Goal: Task Accomplishment & Management: Manage account settings

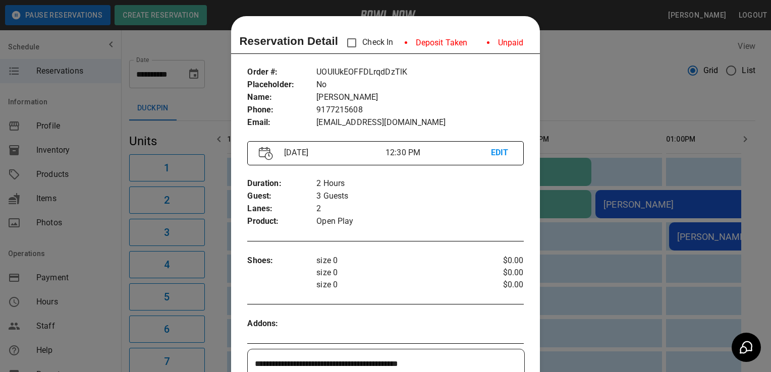
scroll to position [16, 0]
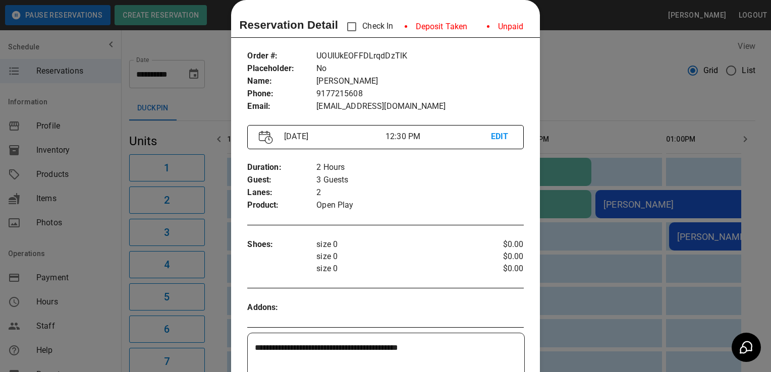
click at [97, 315] on div at bounding box center [385, 186] width 771 height 372
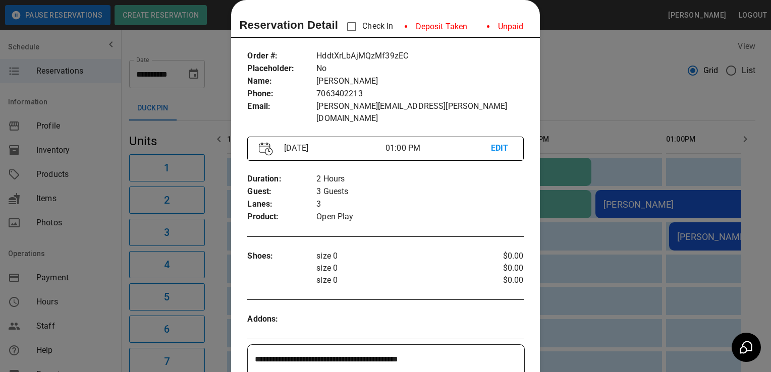
click at [430, 211] on p "Open Play" at bounding box center [419, 217] width 207 height 13
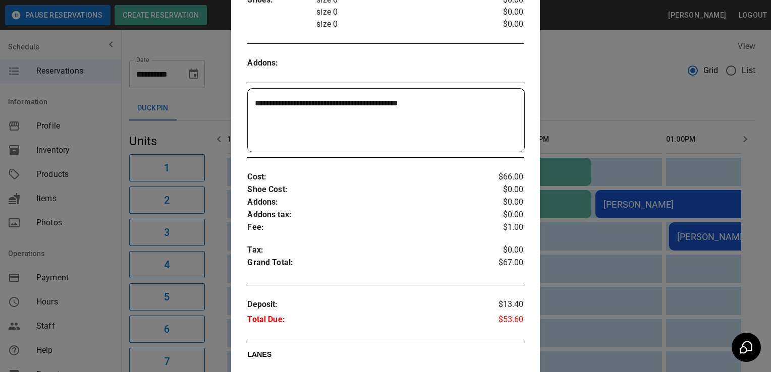
scroll to position [269, 0]
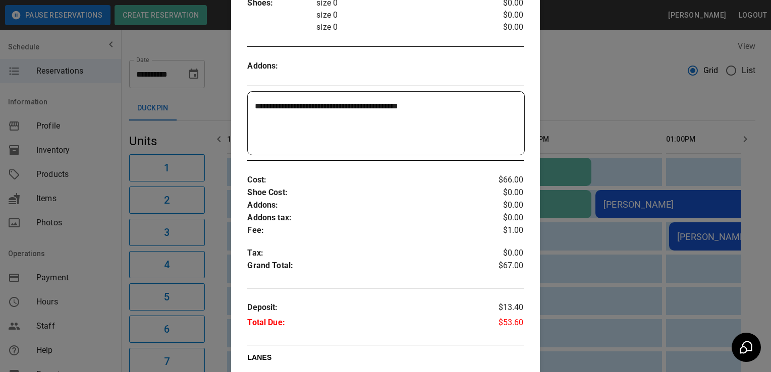
click at [478, 106] on textarea "**********" at bounding box center [384, 123] width 259 height 46
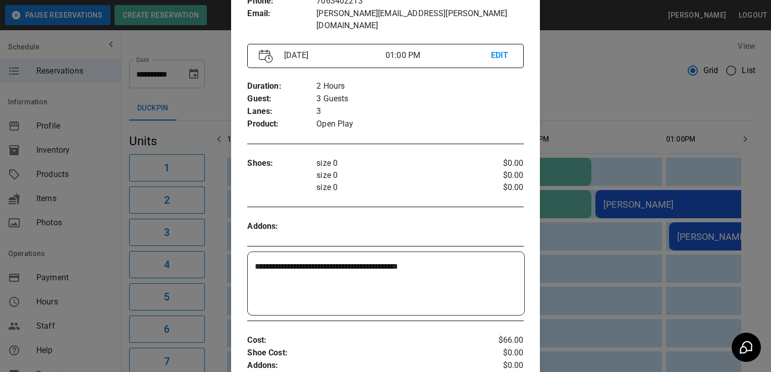
scroll to position [0, 0]
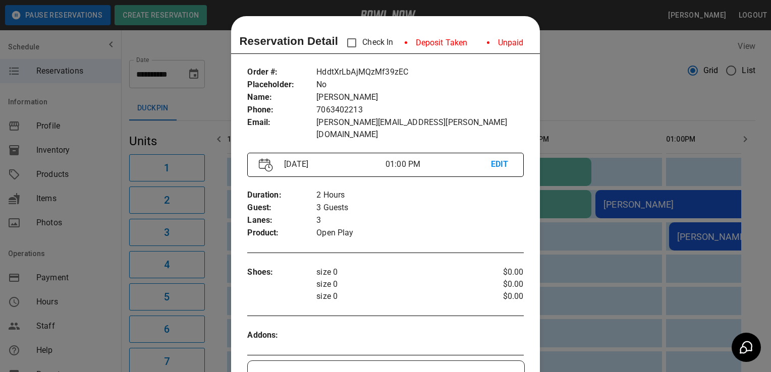
click at [367, 279] on p "size 0" at bounding box center [396, 285] width 161 height 12
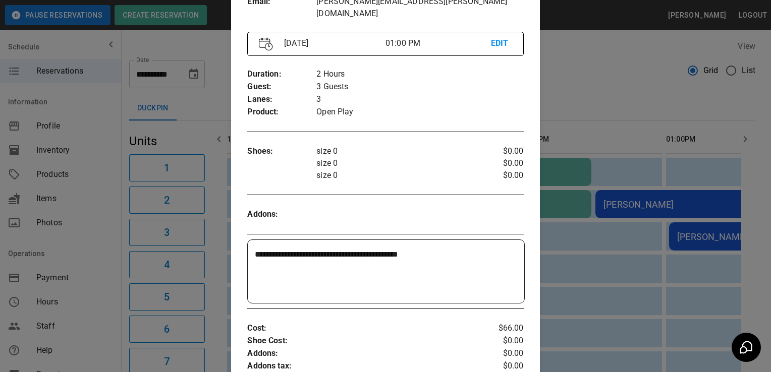
scroll to position [111, 0]
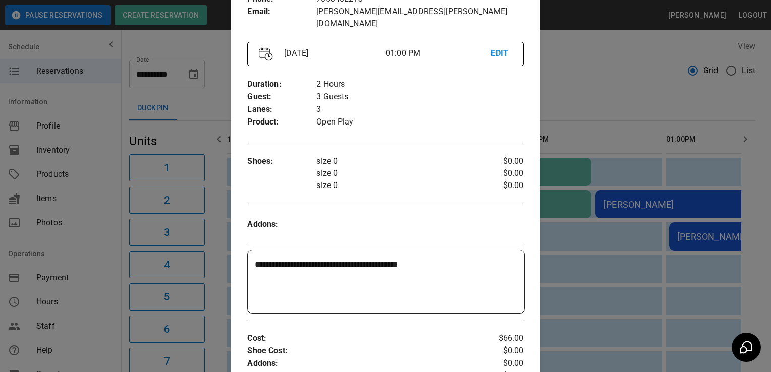
click at [103, 317] on div at bounding box center [385, 186] width 771 height 372
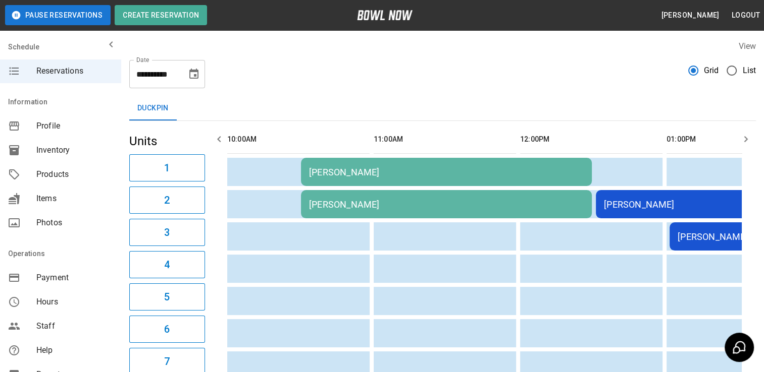
click at [624, 209] on div "[PERSON_NAME]" at bounding box center [741, 204] width 275 height 11
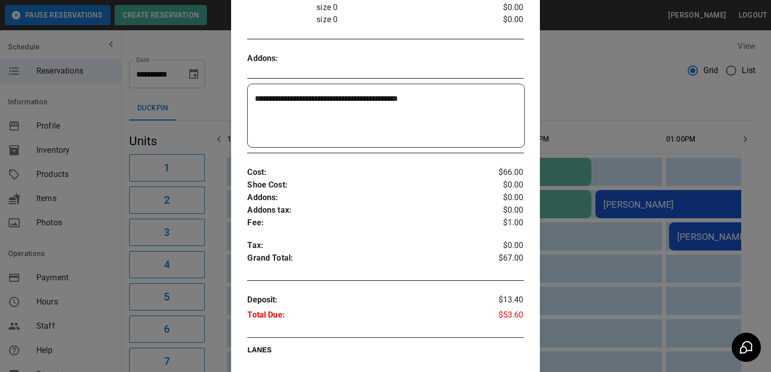
scroll to position [266, 0]
click at [99, 299] on div at bounding box center [385, 186] width 771 height 372
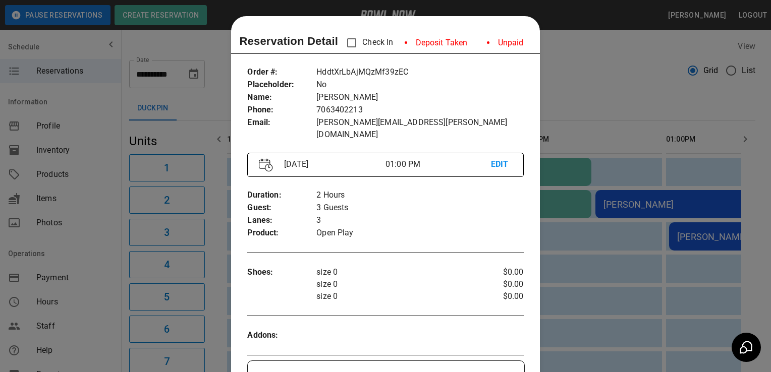
scroll to position [16, 0]
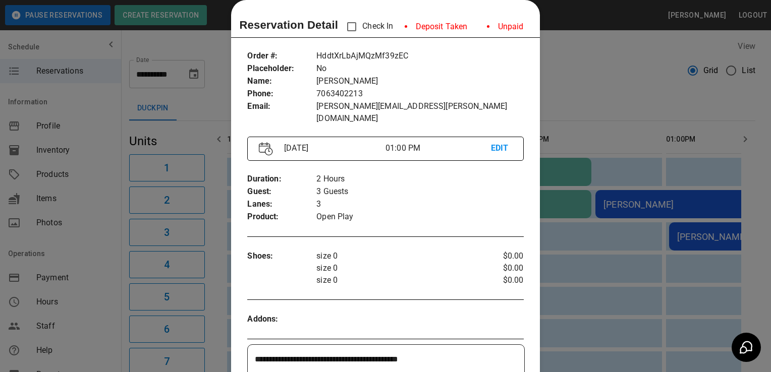
click at [426, 305] on div "Addons :" at bounding box center [385, 319] width 276 height 29
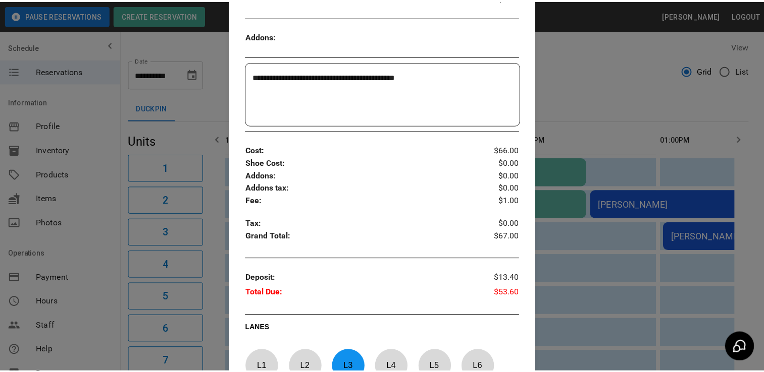
scroll to position [312, 0]
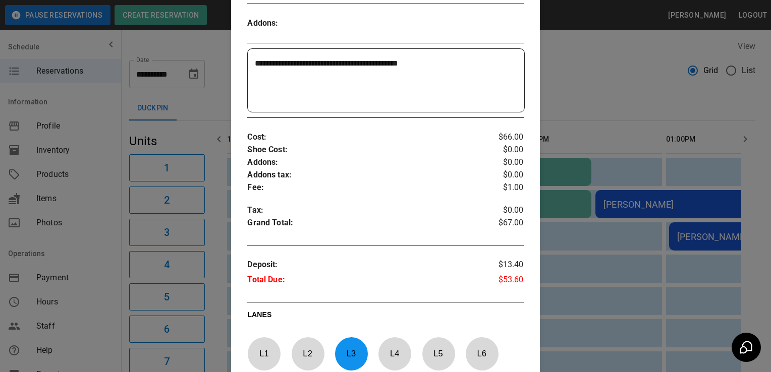
click at [107, 315] on div at bounding box center [385, 186] width 771 height 372
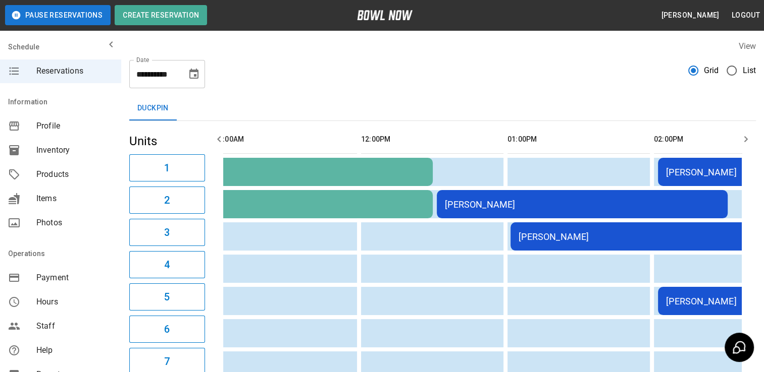
scroll to position [0, 0]
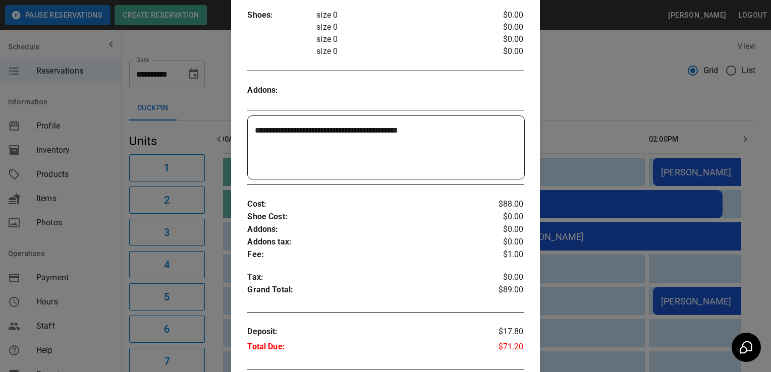
scroll to position [246, 0]
click at [102, 322] on div at bounding box center [385, 186] width 771 height 372
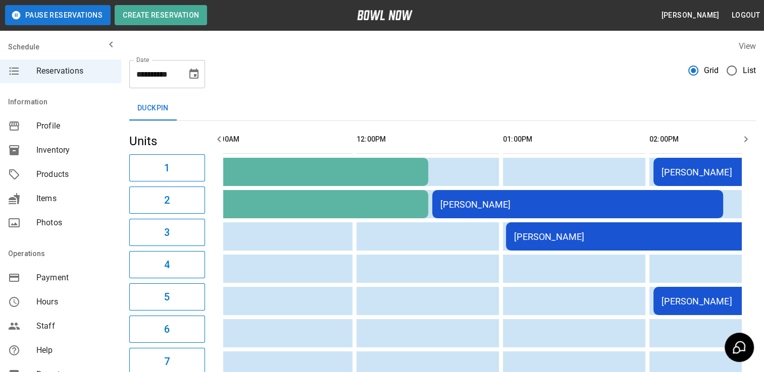
click at [685, 307] on td "[PERSON_NAME]" at bounding box center [724, 301] width 143 height 28
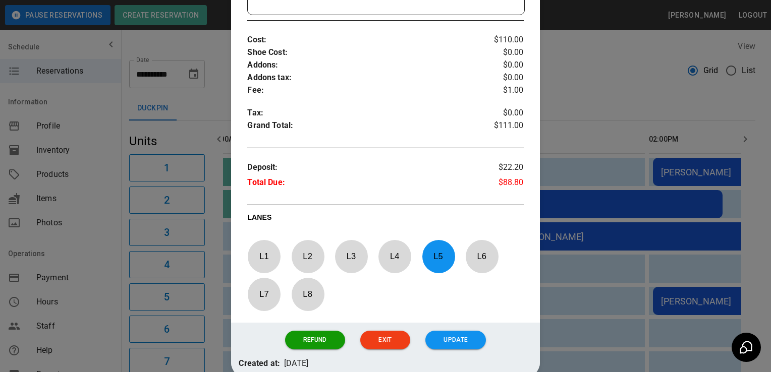
scroll to position [429, 0]
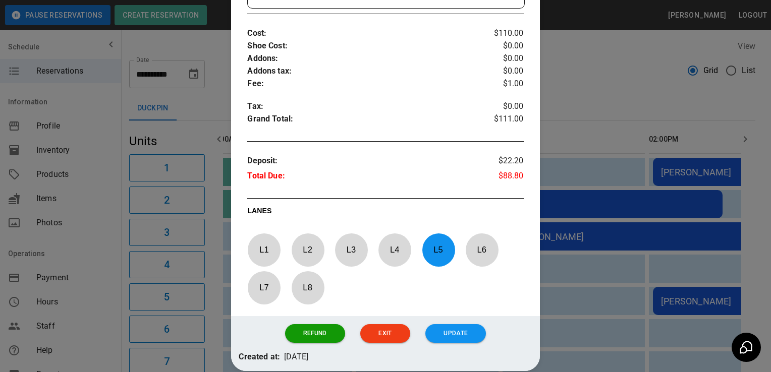
click at [420, 206] on p "LANES" at bounding box center [385, 213] width 276 height 14
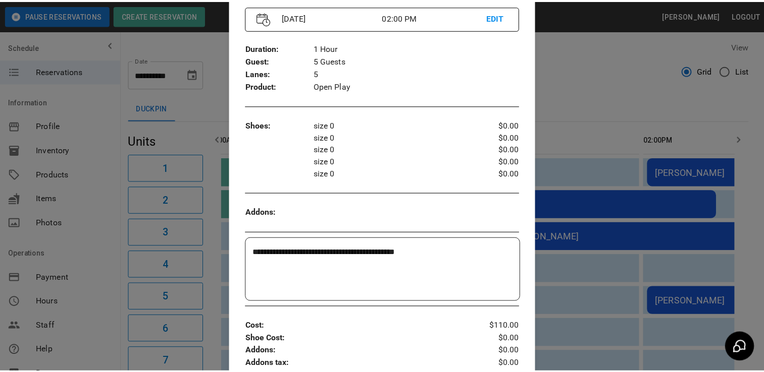
scroll to position [133, 0]
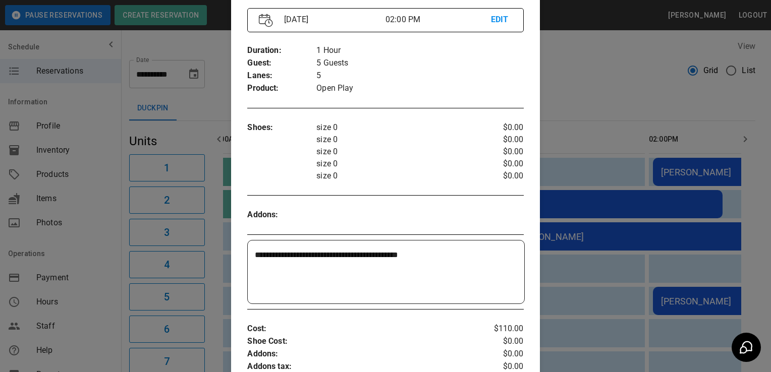
click at [100, 301] on div at bounding box center [385, 186] width 771 height 372
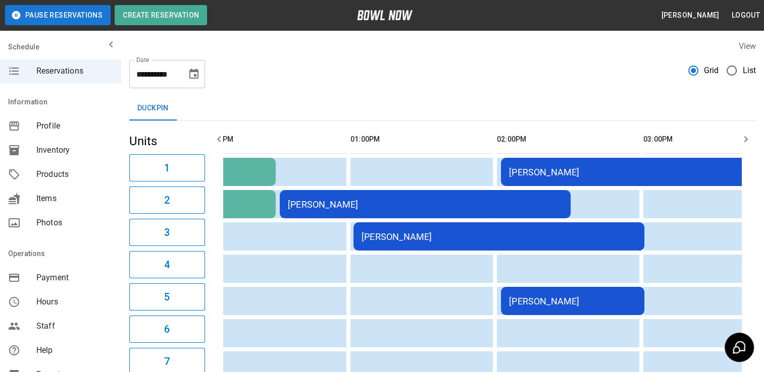
scroll to position [0, 325]
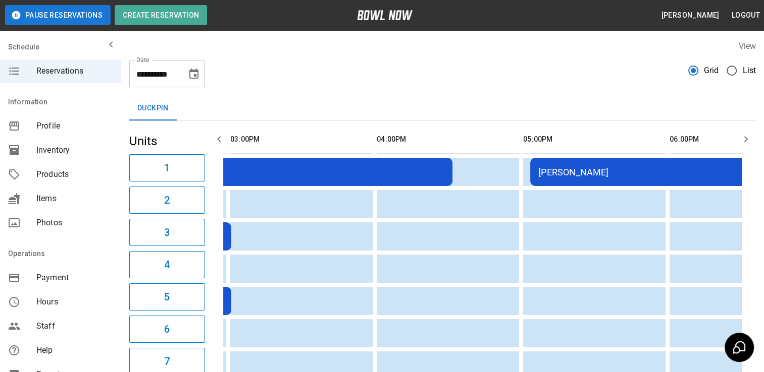
click at [578, 174] on div "[PERSON_NAME]" at bounding box center [675, 172] width 275 height 11
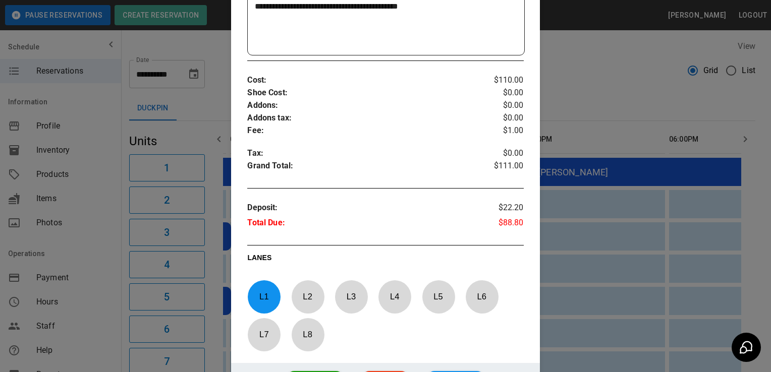
click at [94, 331] on div at bounding box center [385, 186] width 771 height 372
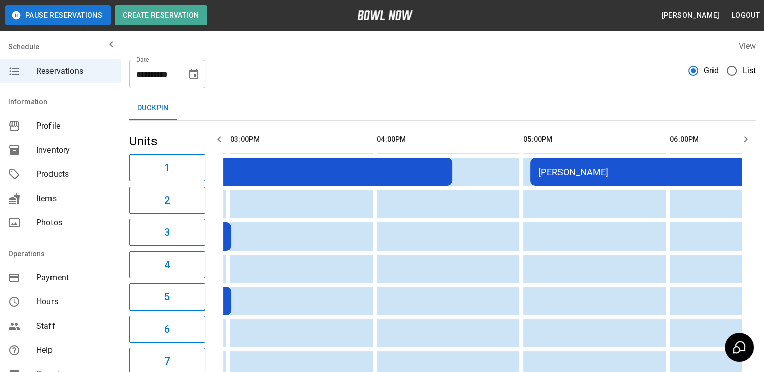
click at [585, 171] on div "[PERSON_NAME]" at bounding box center [675, 172] width 275 height 11
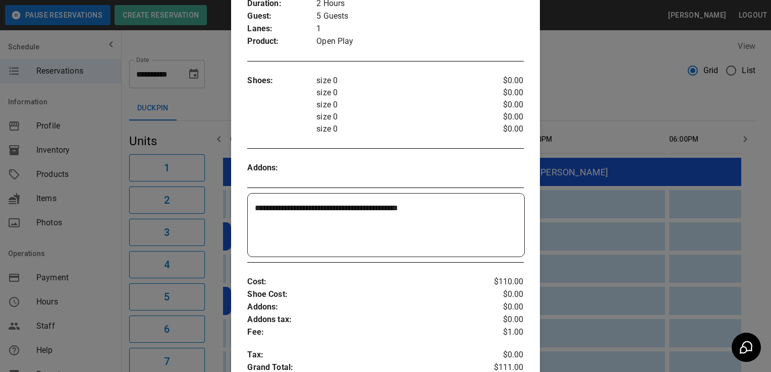
click at [489, 230] on textarea "**********" at bounding box center [384, 225] width 259 height 46
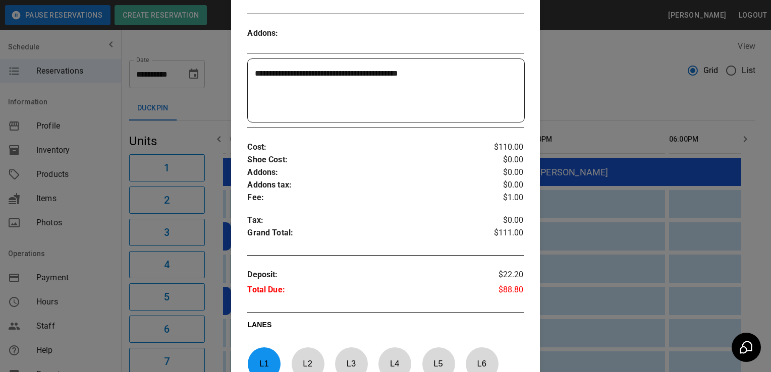
click at [357, 75] on textarea "**********" at bounding box center [384, 91] width 259 height 46
click at [468, 178] on p "Addons :" at bounding box center [362, 173] width 230 height 13
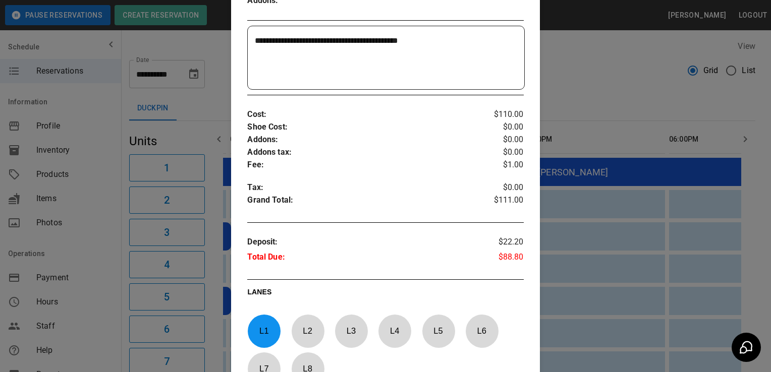
click at [89, 296] on div at bounding box center [385, 186] width 771 height 372
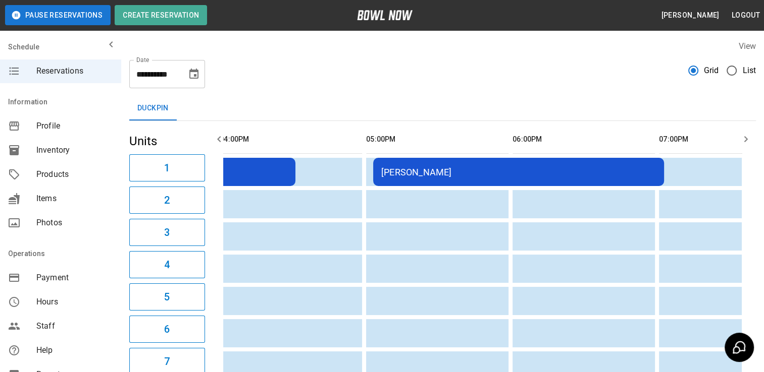
click at [464, 166] on td "[PERSON_NAME]" at bounding box center [518, 172] width 291 height 28
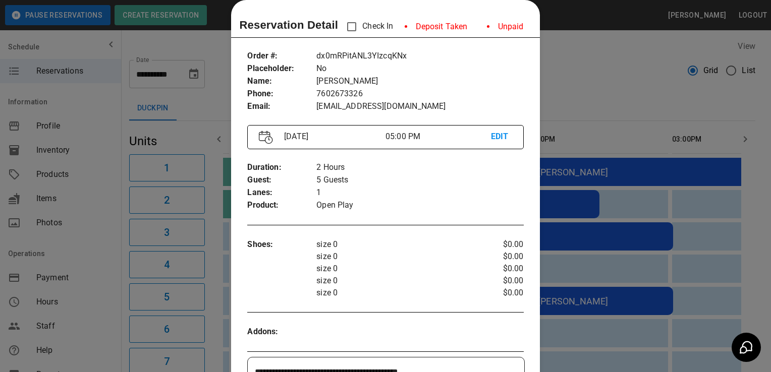
click at [99, 297] on div at bounding box center [385, 186] width 771 height 372
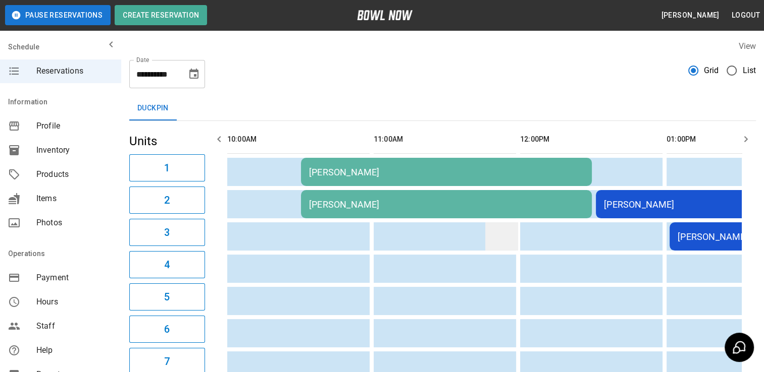
click at [513, 226] on td "sticky table" at bounding box center [501, 237] width 33 height 28
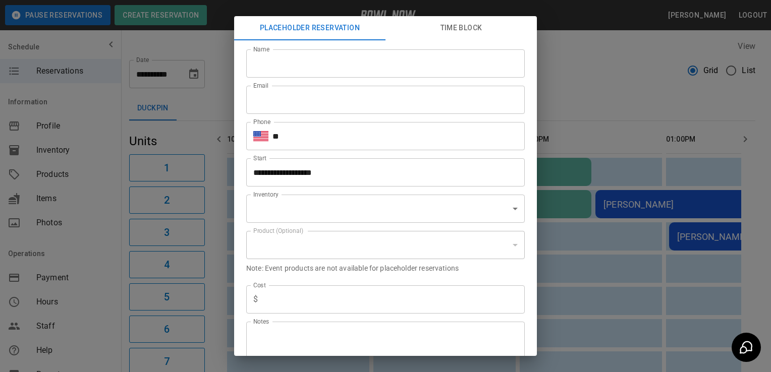
type input "**********"
click at [98, 305] on div "**********" at bounding box center [385, 186] width 771 height 372
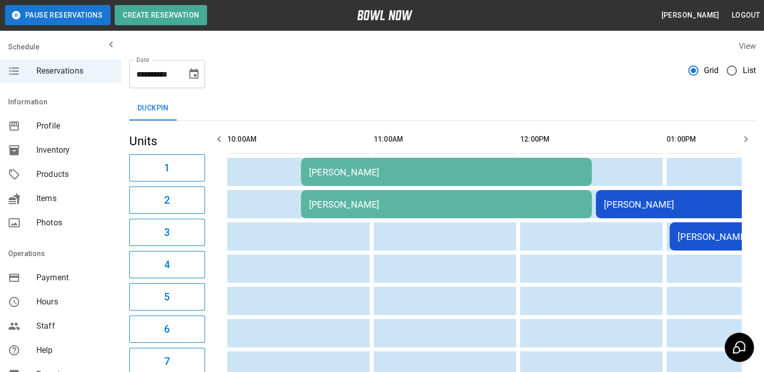
click at [197, 68] on icon "Choose date, selected date is Sep 27, 2025" at bounding box center [194, 74] width 12 height 12
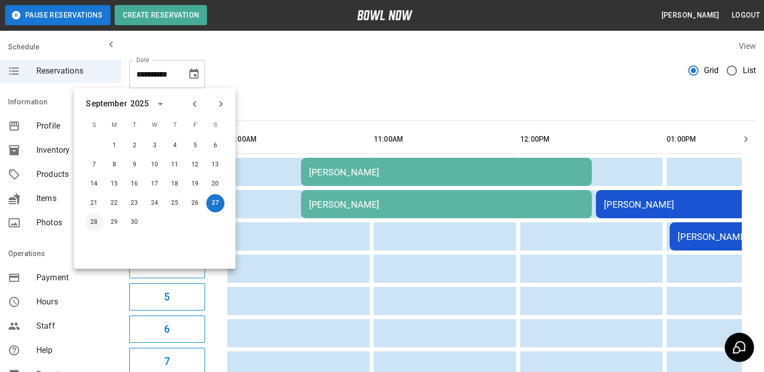
click at [100, 226] on button "28" at bounding box center [94, 222] width 18 height 18
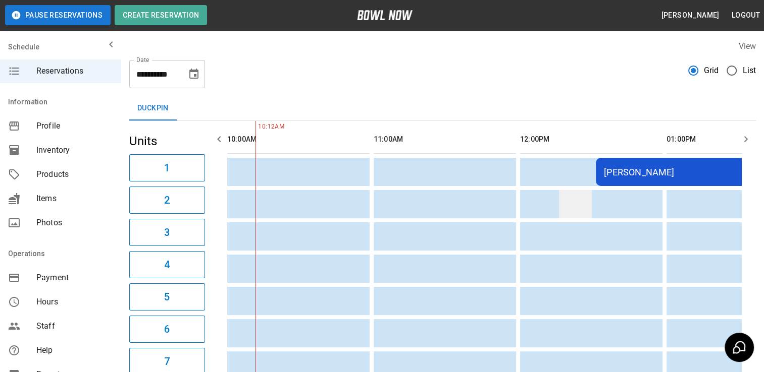
click at [587, 217] on td "sticky table" at bounding box center [575, 204] width 33 height 28
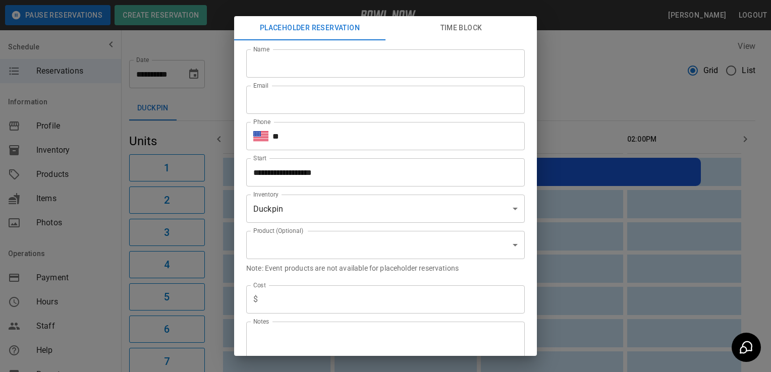
scroll to position [0, 189]
click at [92, 315] on div "**********" at bounding box center [385, 186] width 771 height 372
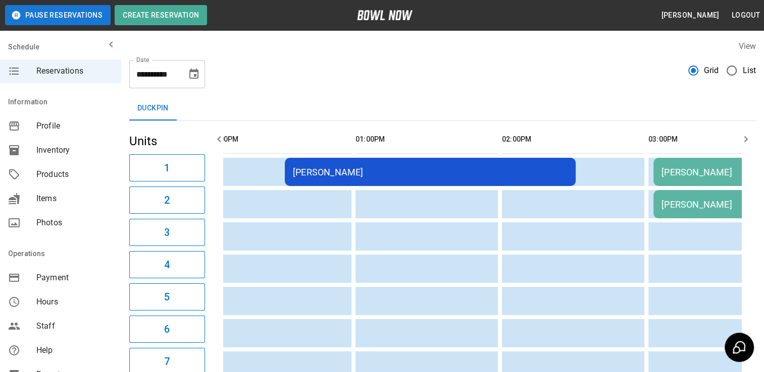
scroll to position [0, 357]
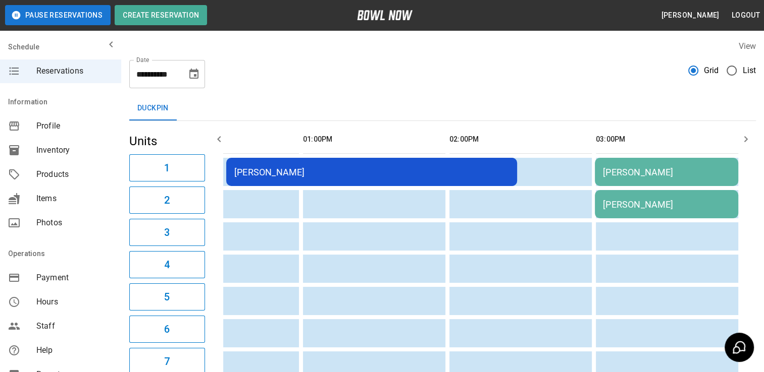
click at [199, 79] on icon "Choose date, selected date is Sep 28, 2025" at bounding box center [194, 74] width 12 height 12
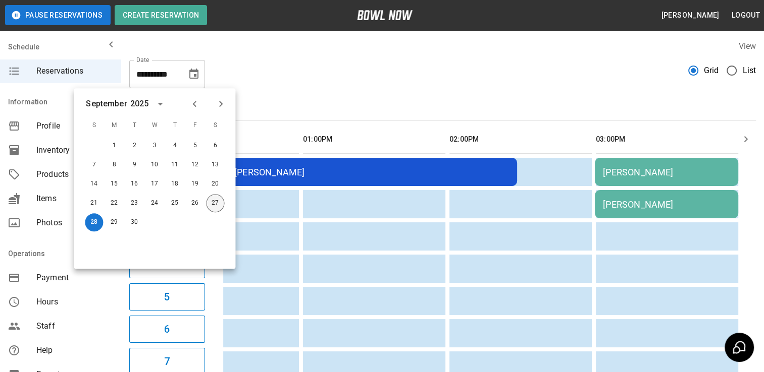
click at [216, 205] on button "27" at bounding box center [215, 203] width 18 height 18
type input "**********"
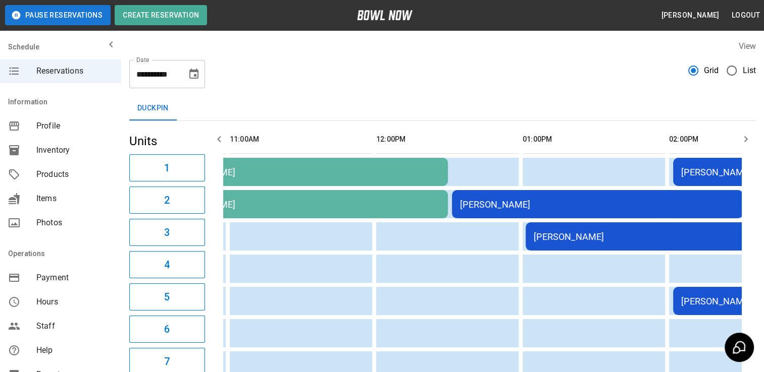
scroll to position [0, 0]
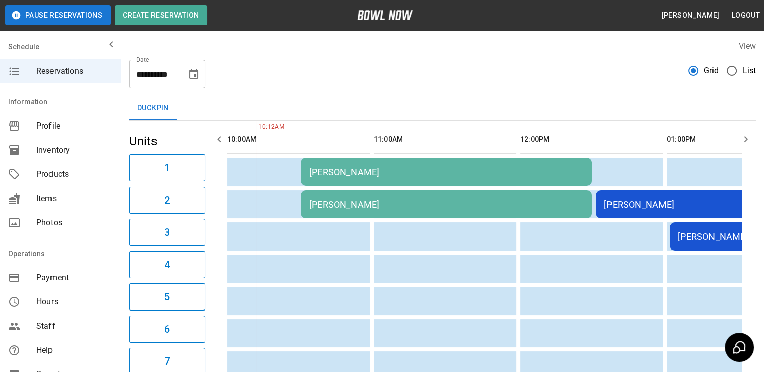
click at [623, 206] on div "[PERSON_NAME]" at bounding box center [741, 204] width 275 height 11
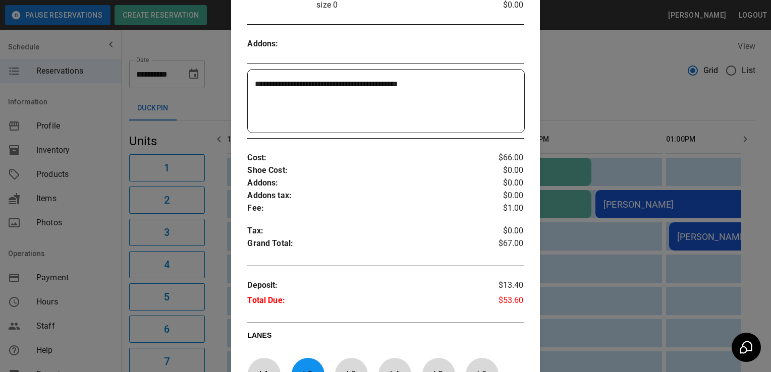
click at [93, 297] on div at bounding box center [385, 186] width 771 height 372
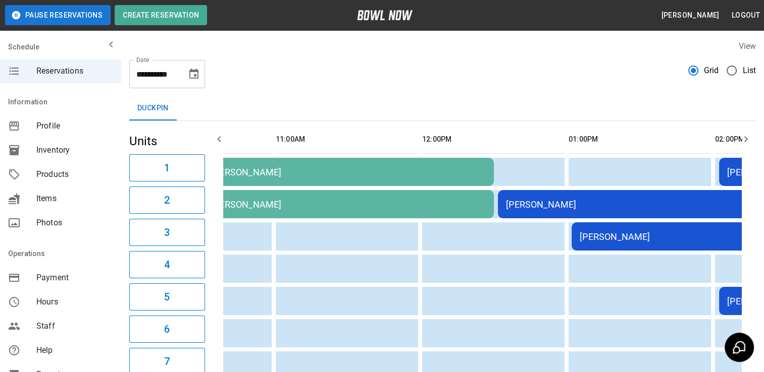
scroll to position [0, 109]
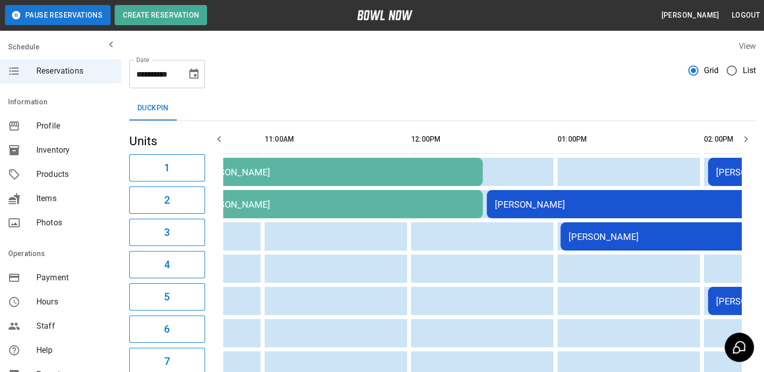
click at [600, 242] on div "[PERSON_NAME]" at bounding box center [705, 237] width 275 height 11
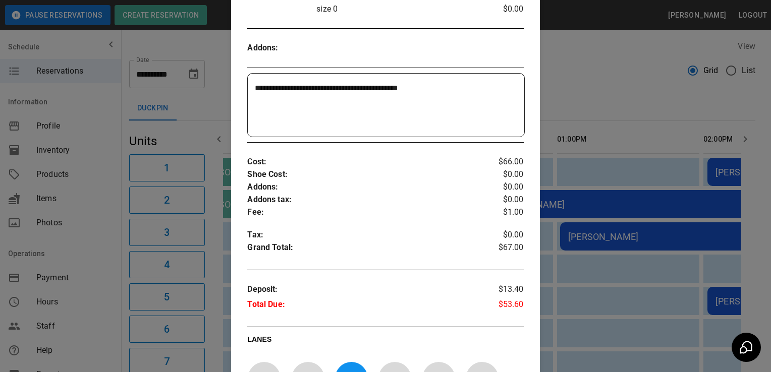
scroll to position [289, 0]
click at [93, 311] on div at bounding box center [385, 186] width 771 height 372
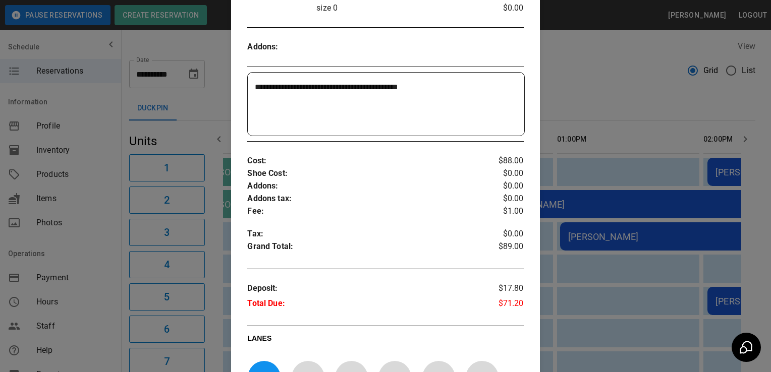
scroll to position [291, 0]
click at [388, 153] on p "Cost :" at bounding box center [362, 159] width 230 height 13
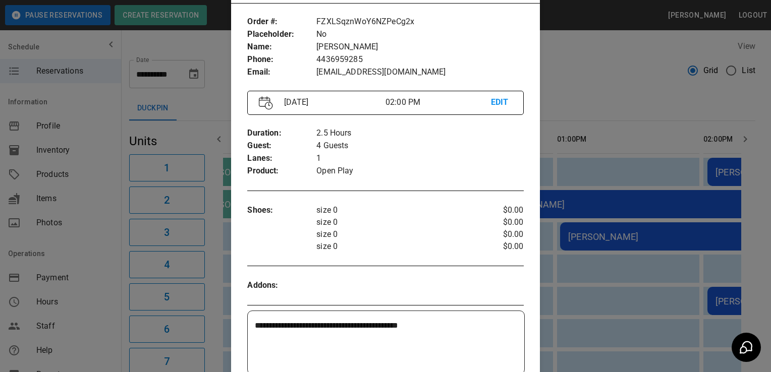
scroll to position [50, 0]
click at [413, 250] on p "size 0" at bounding box center [396, 247] width 161 height 12
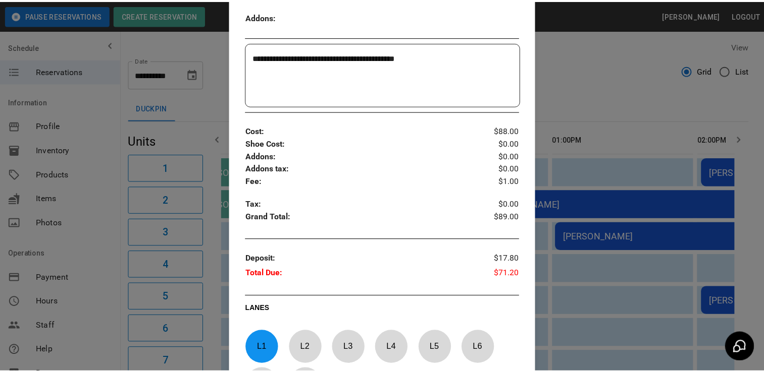
scroll to position [325, 0]
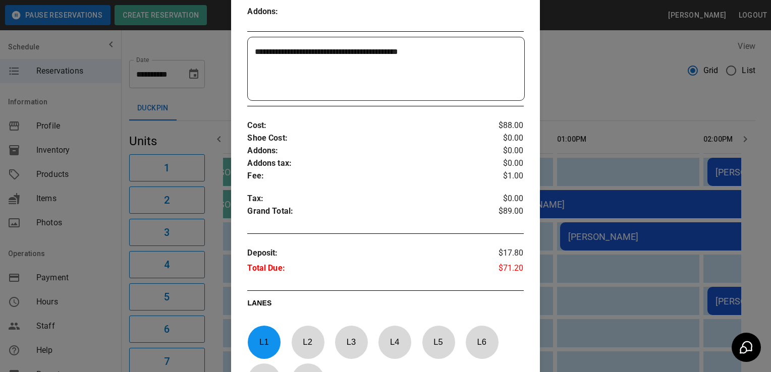
click at [85, 292] on div at bounding box center [385, 186] width 771 height 372
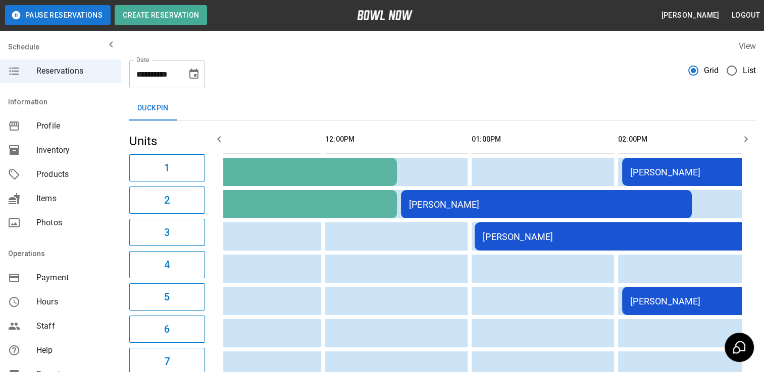
scroll to position [0, 202]
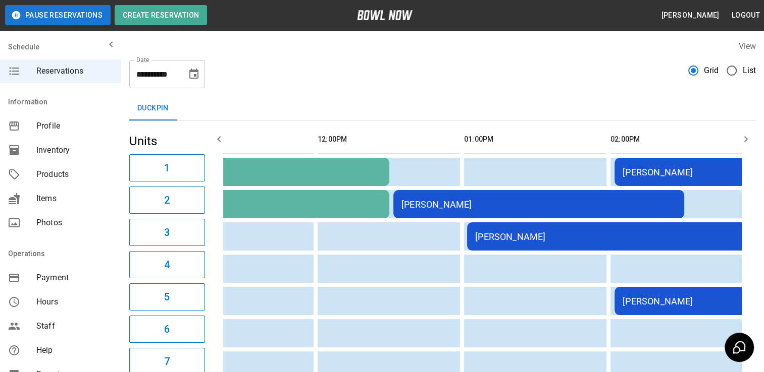
click at [643, 299] on div "[PERSON_NAME]" at bounding box center [685, 301] width 127 height 11
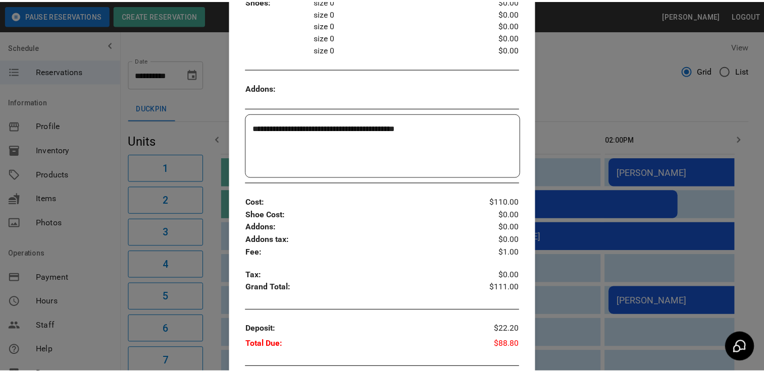
scroll to position [261, 0]
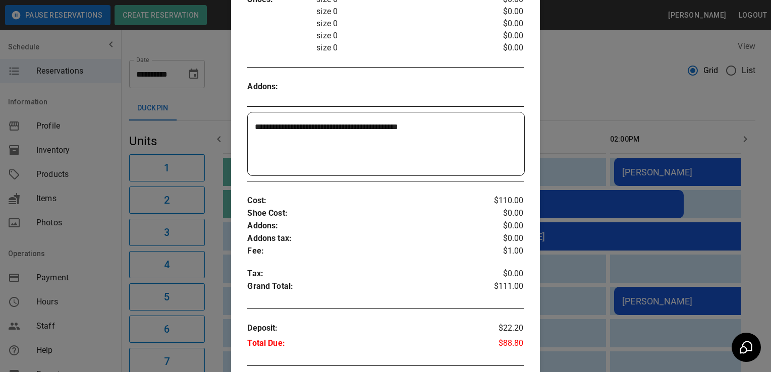
click at [88, 307] on div at bounding box center [385, 186] width 771 height 372
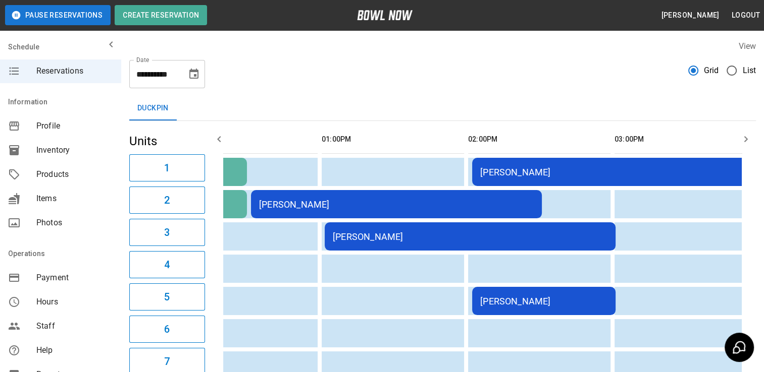
scroll to position [0, 469]
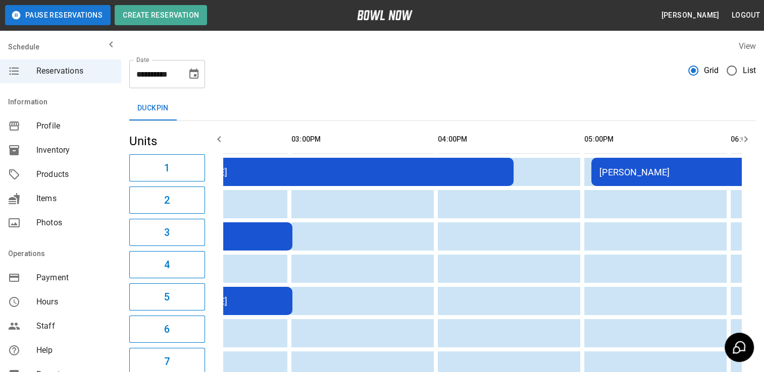
click at [621, 175] on div "[PERSON_NAME]" at bounding box center [736, 172] width 275 height 11
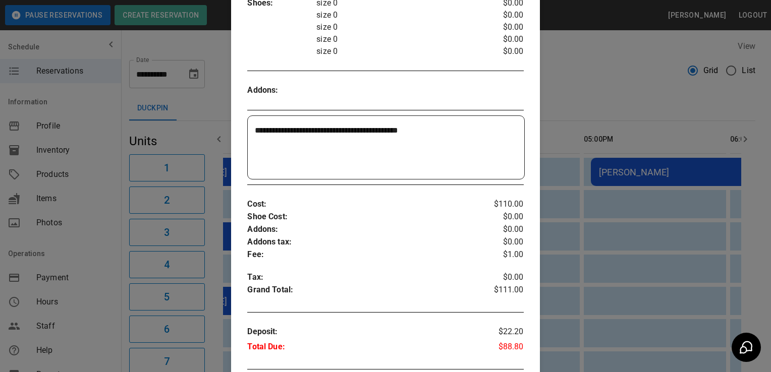
click at [468, 117] on div "**********" at bounding box center [386, 147] width 276 height 63
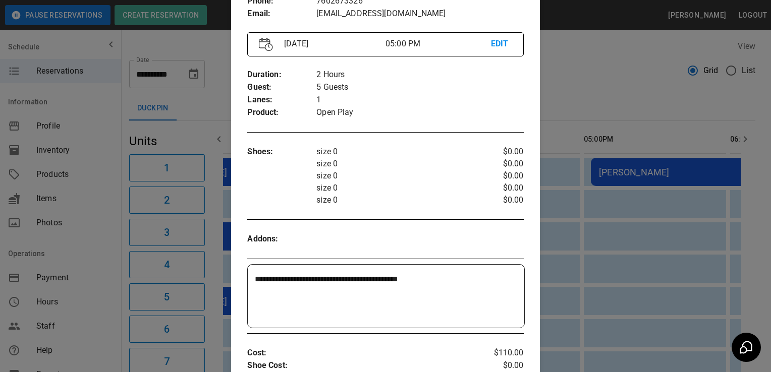
click at [99, 310] on div at bounding box center [385, 186] width 771 height 372
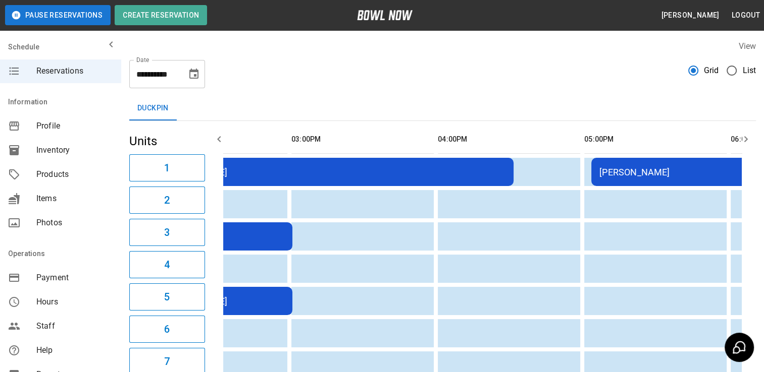
click at [479, 170] on div "[PERSON_NAME]" at bounding box center [331, 172] width 348 height 11
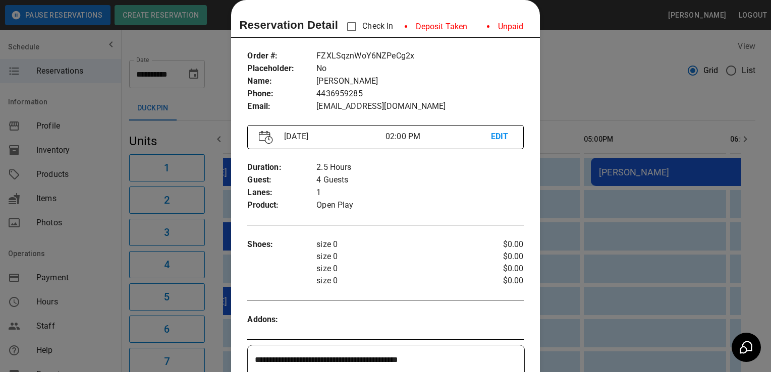
click at [102, 313] on div at bounding box center [385, 186] width 771 height 372
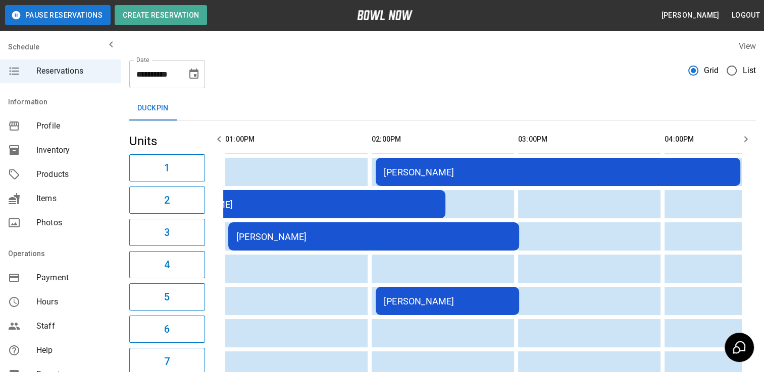
click at [478, 297] on div "[PERSON_NAME]" at bounding box center [447, 301] width 127 height 11
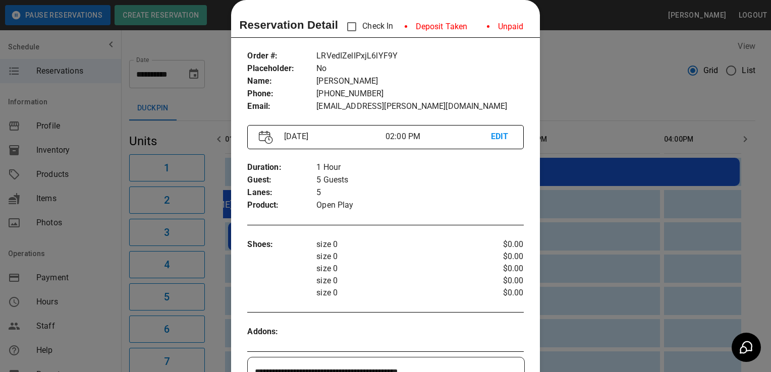
click at [87, 312] on div at bounding box center [385, 186] width 771 height 372
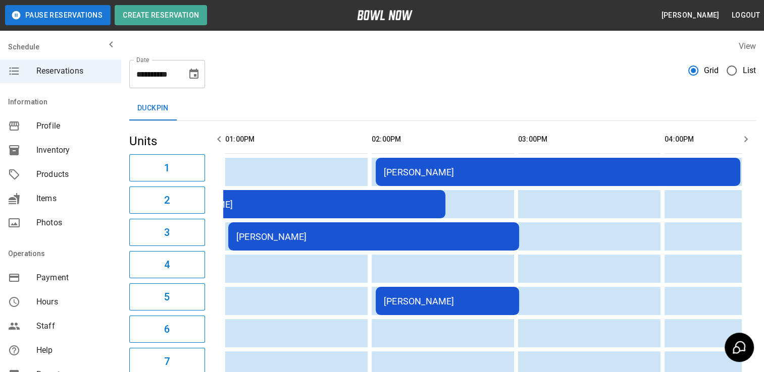
click at [392, 226] on td "[PERSON_NAME]" at bounding box center [373, 237] width 291 height 28
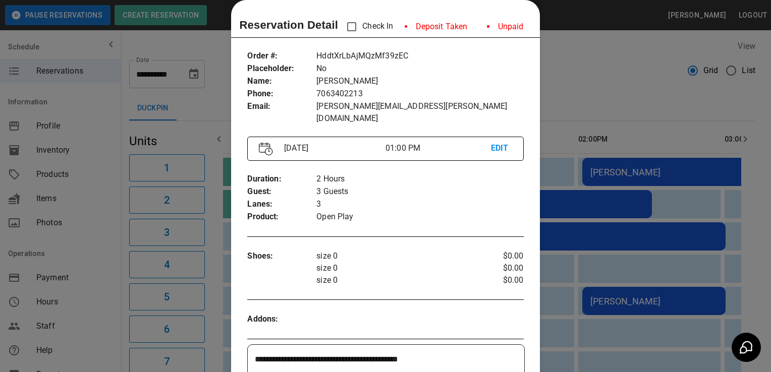
scroll to position [0, 194]
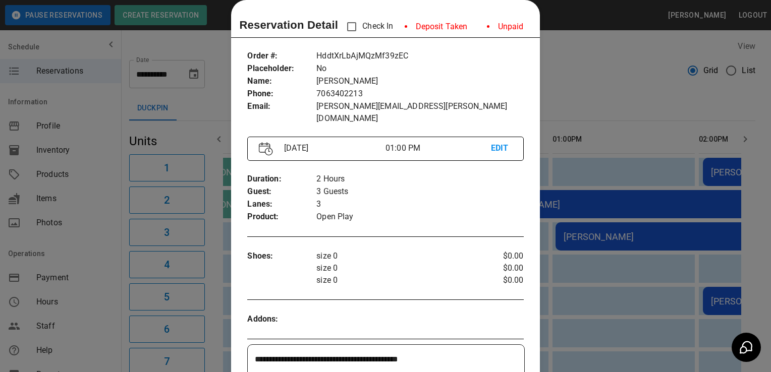
click at [84, 286] on div at bounding box center [385, 186] width 771 height 372
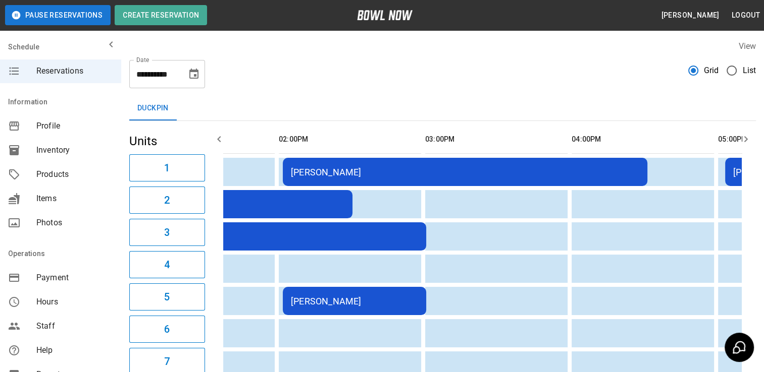
scroll to position [0, 451]
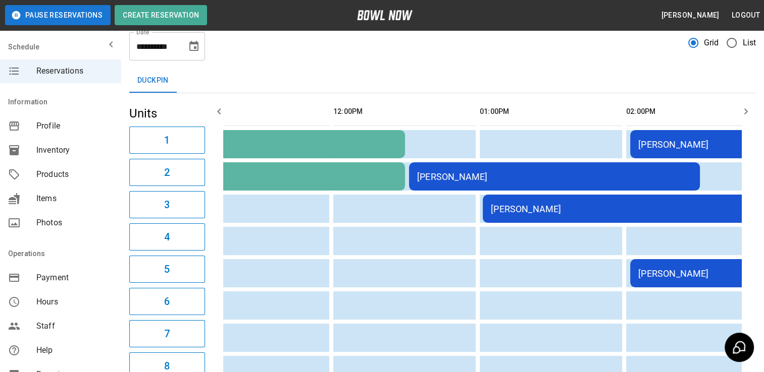
click at [444, 178] on div "[PERSON_NAME]" at bounding box center [554, 177] width 275 height 11
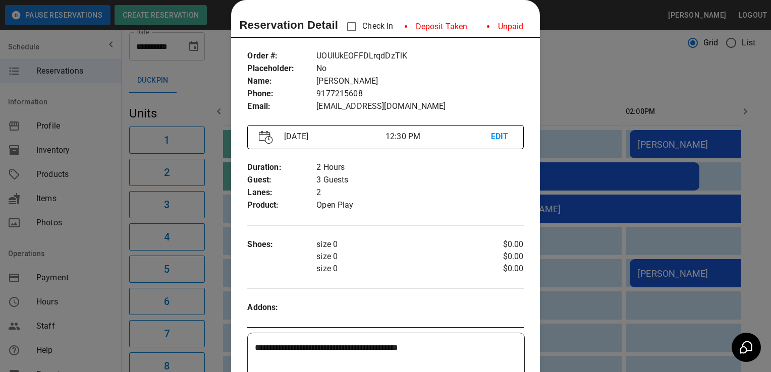
click at [572, 160] on div at bounding box center [385, 186] width 771 height 372
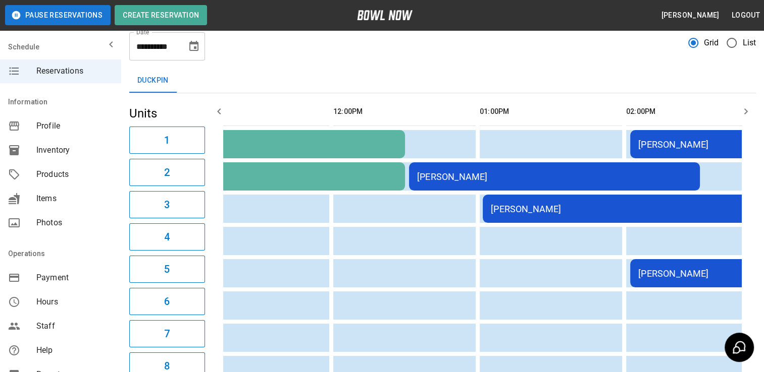
click at [269, 175] on div "[PERSON_NAME]" at bounding box center [259, 177] width 275 height 11
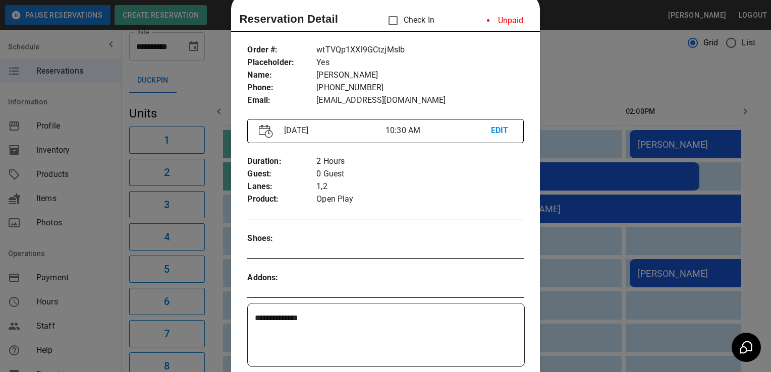
click at [581, 133] on div at bounding box center [385, 186] width 771 height 372
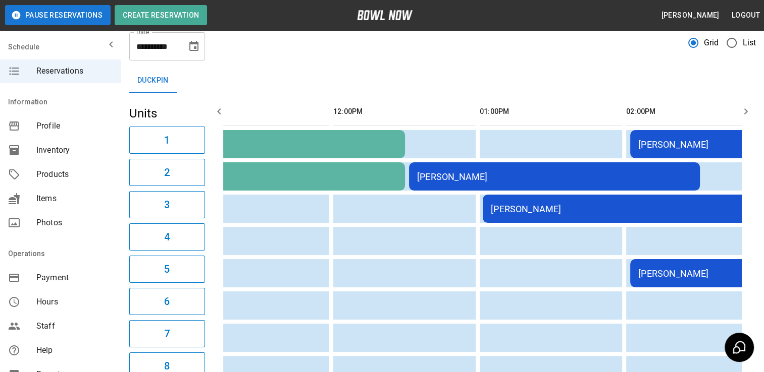
click at [504, 173] on div "[PERSON_NAME]" at bounding box center [554, 177] width 275 height 11
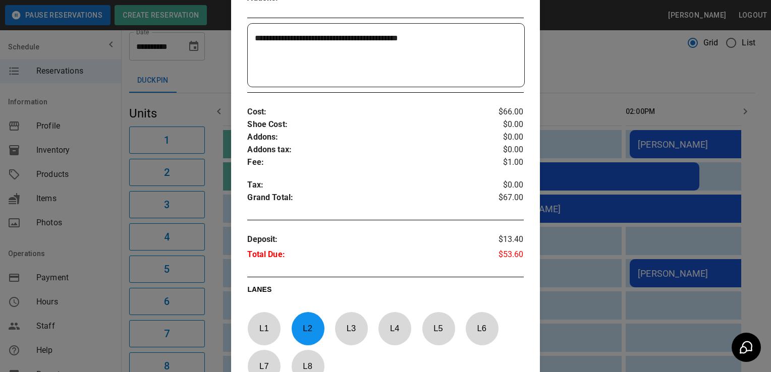
click at [577, 145] on div at bounding box center [385, 186] width 771 height 372
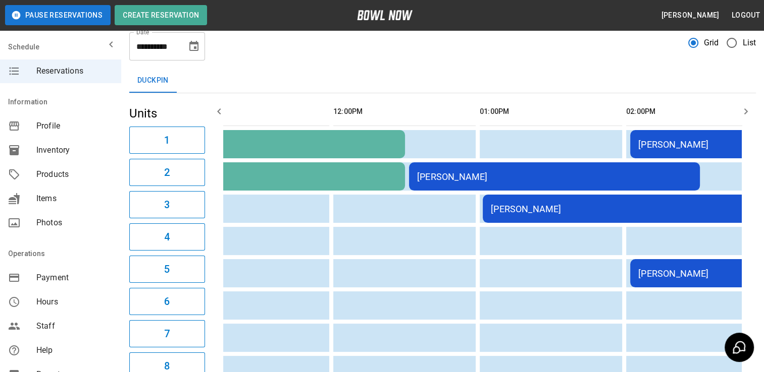
click at [577, 145] on td "sticky table" at bounding box center [572, 144] width 33 height 28
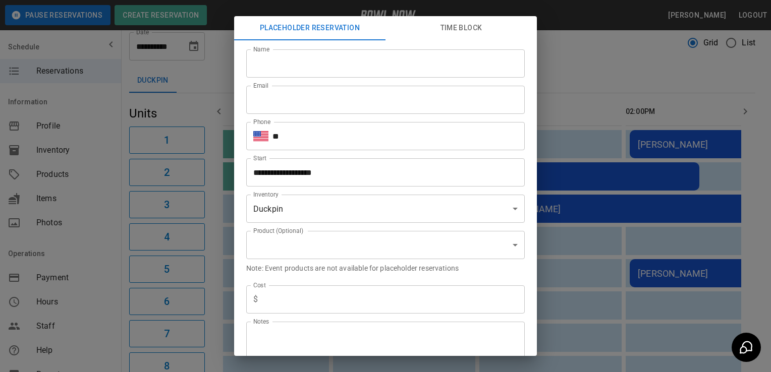
click at [546, 131] on div "**********" at bounding box center [385, 186] width 771 height 372
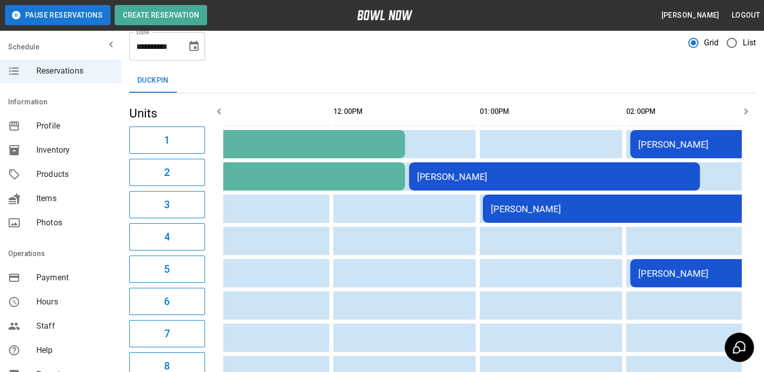
click at [444, 173] on div "[PERSON_NAME]" at bounding box center [554, 177] width 275 height 11
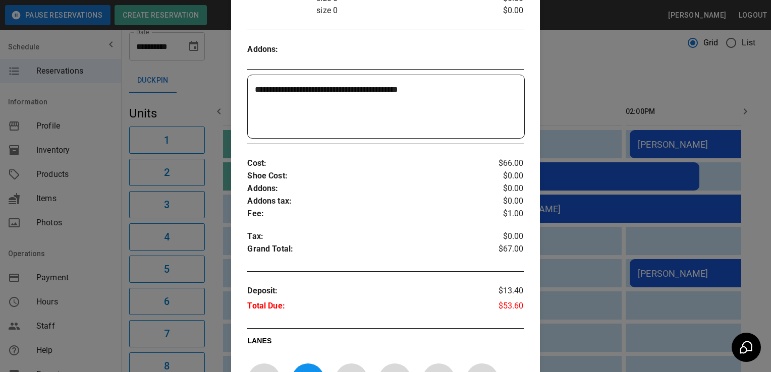
click at [636, 130] on div at bounding box center [385, 186] width 771 height 372
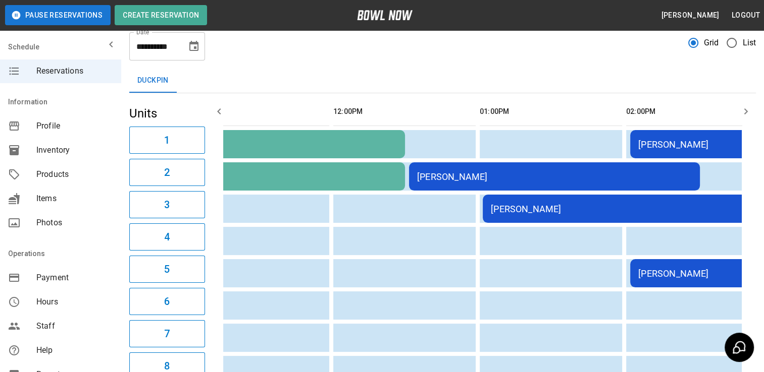
click at [527, 165] on td "[PERSON_NAME]" at bounding box center [554, 177] width 291 height 28
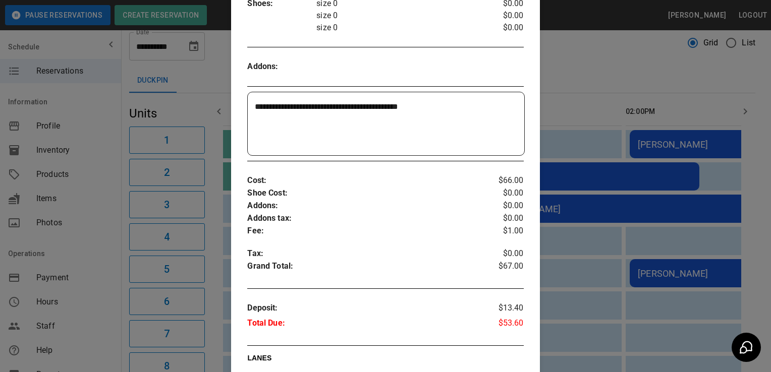
click at [635, 138] on div at bounding box center [385, 186] width 771 height 372
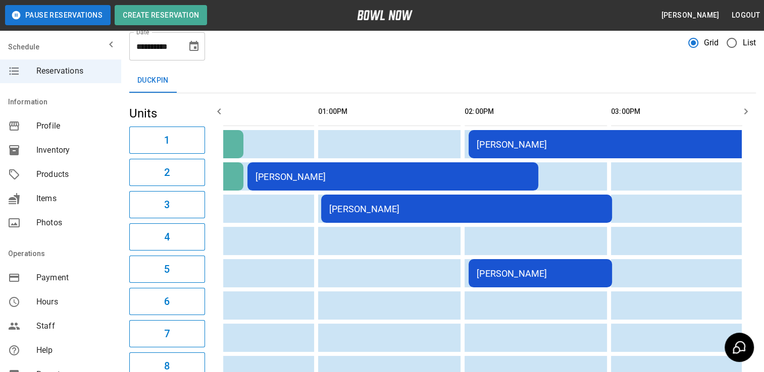
click at [477, 204] on div "[PERSON_NAME]" at bounding box center [466, 209] width 275 height 11
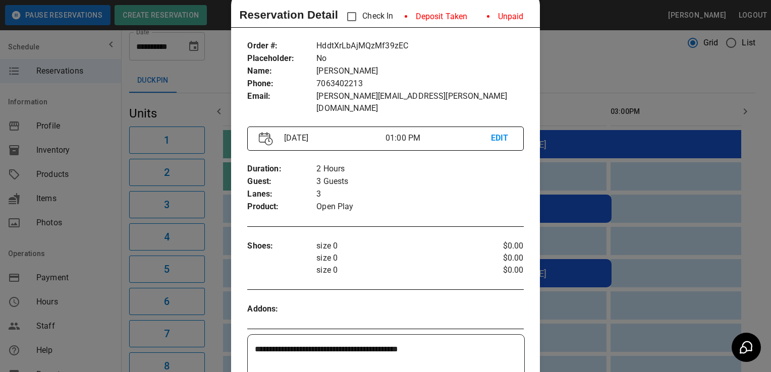
scroll to position [26, 0]
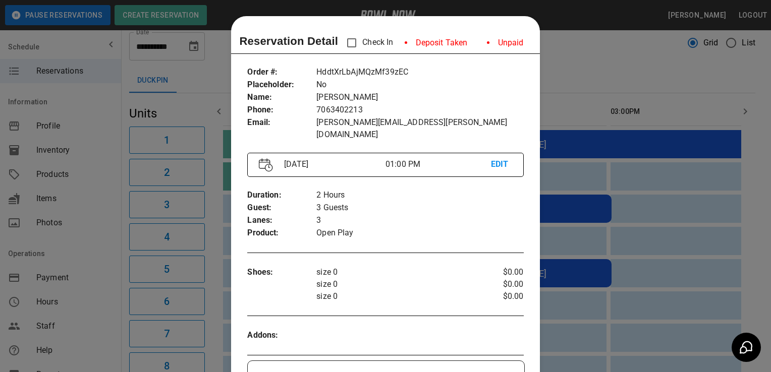
click at [593, 214] on div at bounding box center [385, 186] width 771 height 372
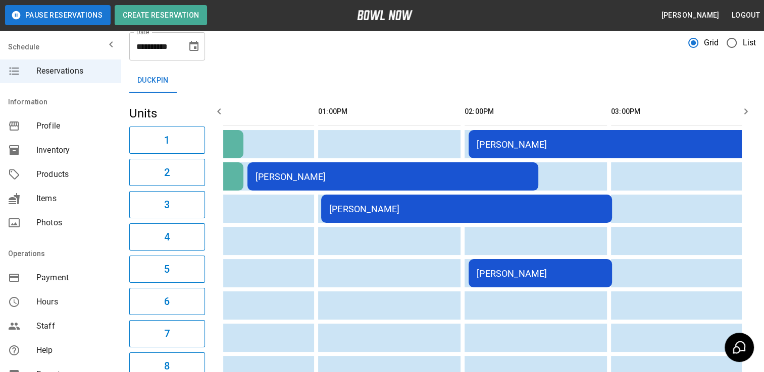
click at [520, 205] on div "[PERSON_NAME]" at bounding box center [466, 209] width 275 height 11
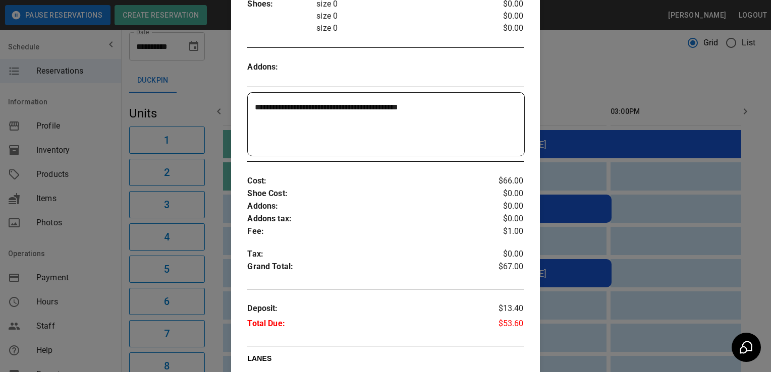
scroll to position [268, 0]
click at [624, 170] on div at bounding box center [385, 186] width 771 height 372
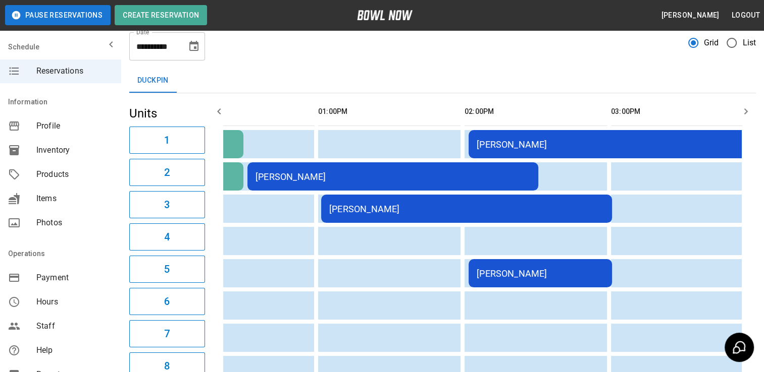
click at [541, 139] on div "[PERSON_NAME]" at bounding box center [650, 144] width 348 height 11
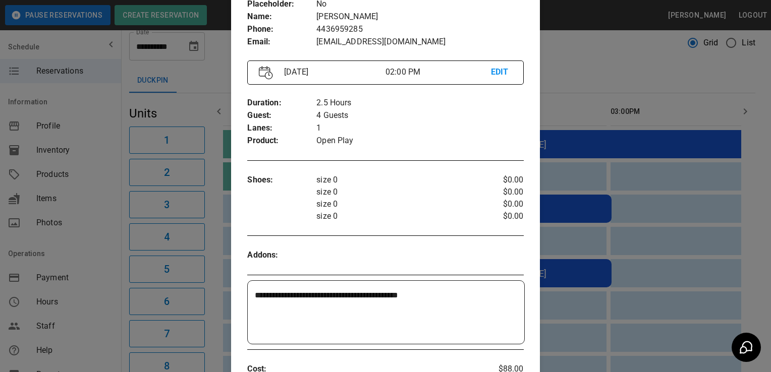
scroll to position [65, 0]
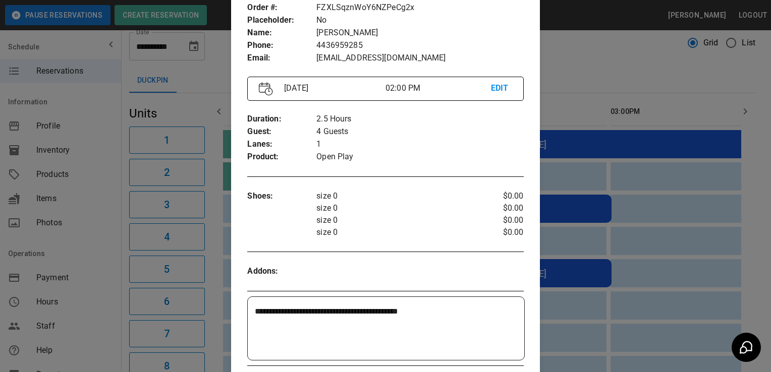
click at [683, 135] on div at bounding box center [385, 186] width 771 height 372
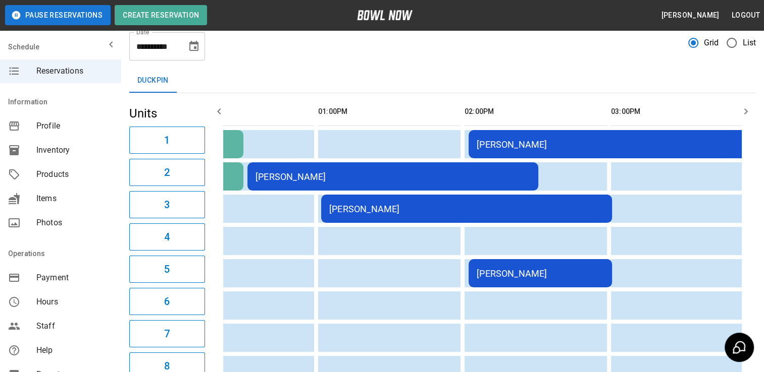
click at [548, 142] on div "[PERSON_NAME]" at bounding box center [650, 144] width 348 height 11
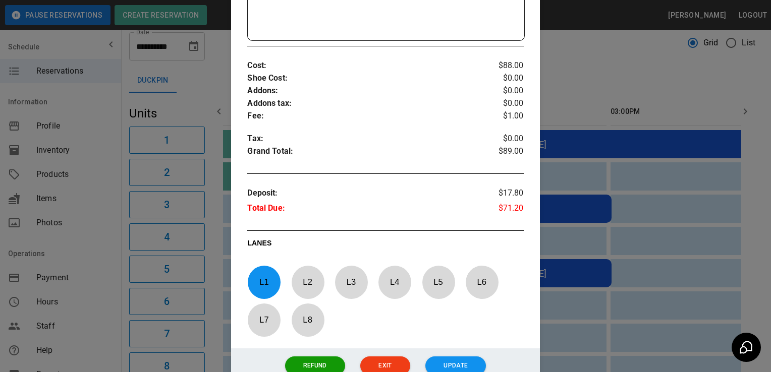
scroll to position [386, 0]
click at [545, 177] on div at bounding box center [385, 186] width 771 height 372
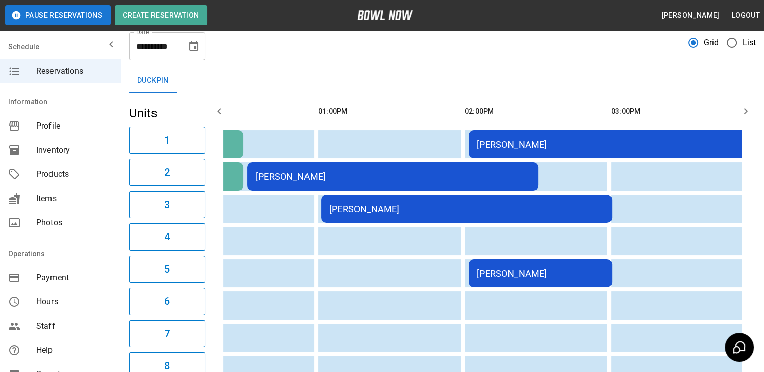
click at [512, 274] on div "[PERSON_NAME]" at bounding box center [539, 273] width 127 height 11
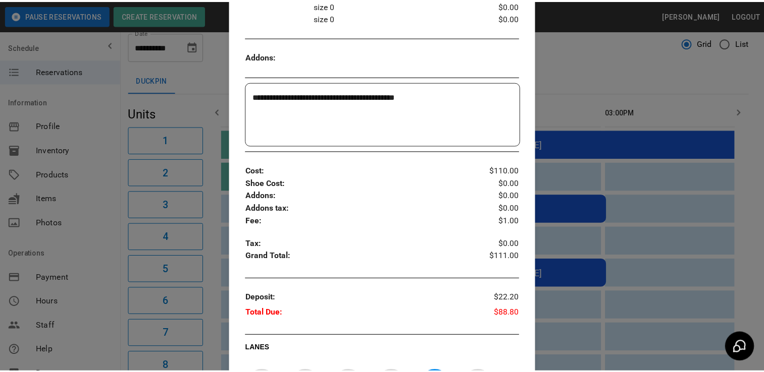
scroll to position [294, 0]
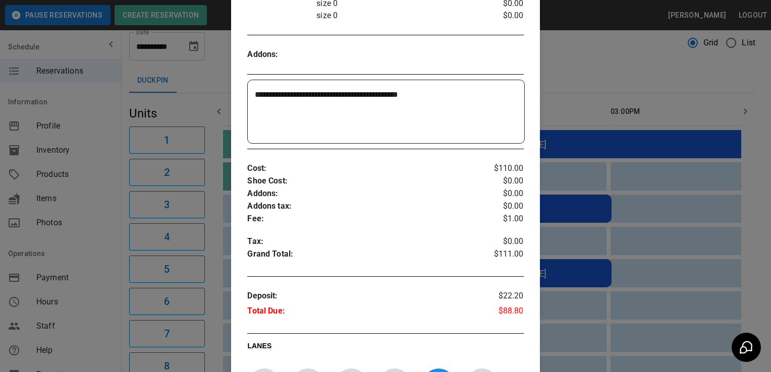
click at [599, 263] on div at bounding box center [385, 186] width 771 height 372
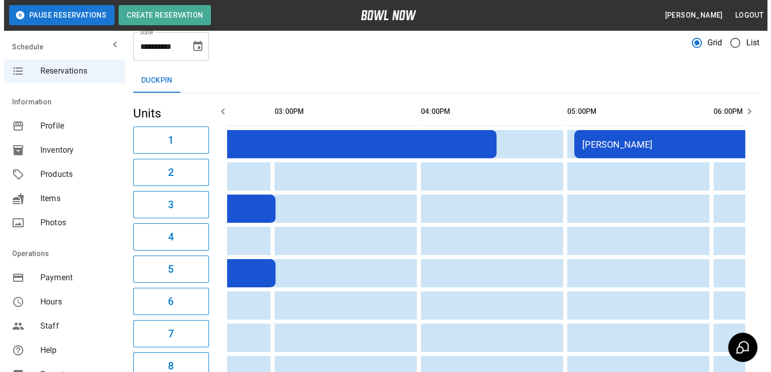
scroll to position [0, 695]
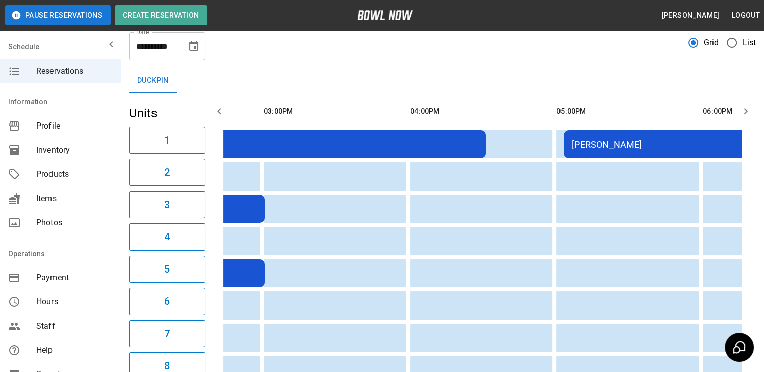
click at [676, 146] on div "[PERSON_NAME]" at bounding box center [708, 144] width 275 height 11
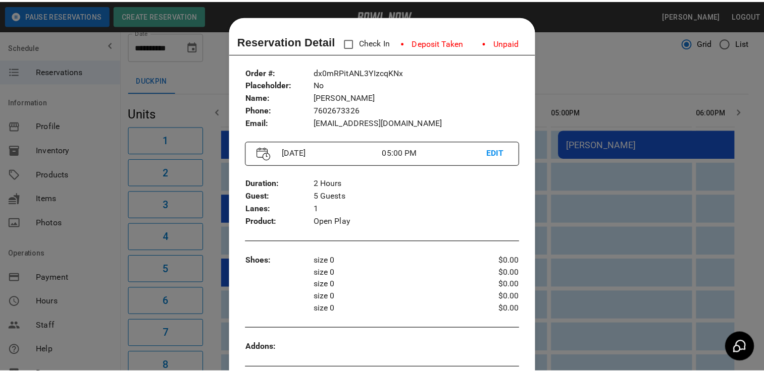
scroll to position [16, 0]
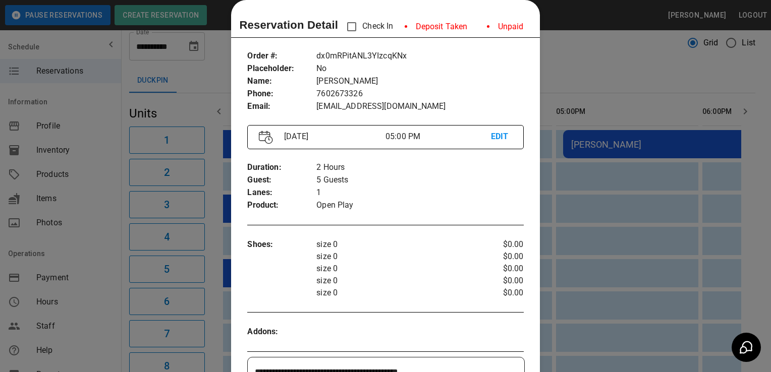
click at [676, 146] on div at bounding box center [385, 186] width 771 height 372
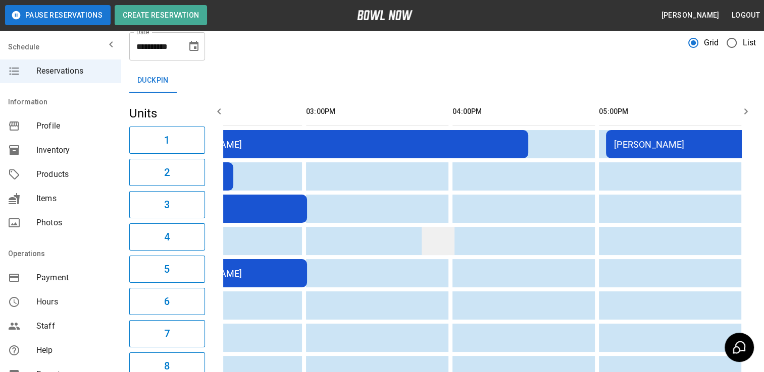
scroll to position [0, 637]
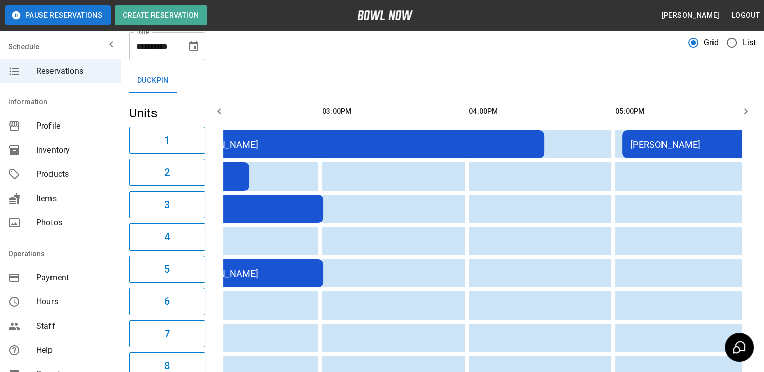
click at [661, 151] on td "[PERSON_NAME]" at bounding box center [767, 144] width 291 height 28
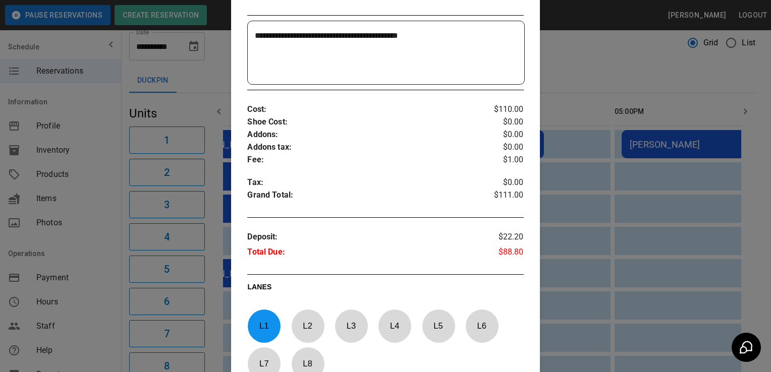
click at [588, 141] on div at bounding box center [385, 186] width 771 height 372
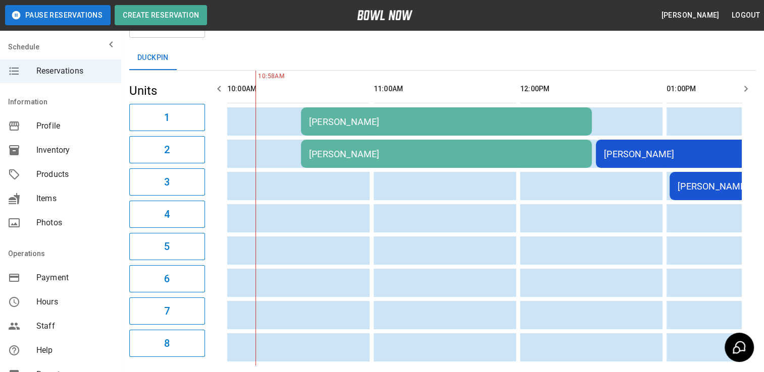
click at [394, 120] on div "[PERSON_NAME]" at bounding box center [446, 122] width 275 height 11
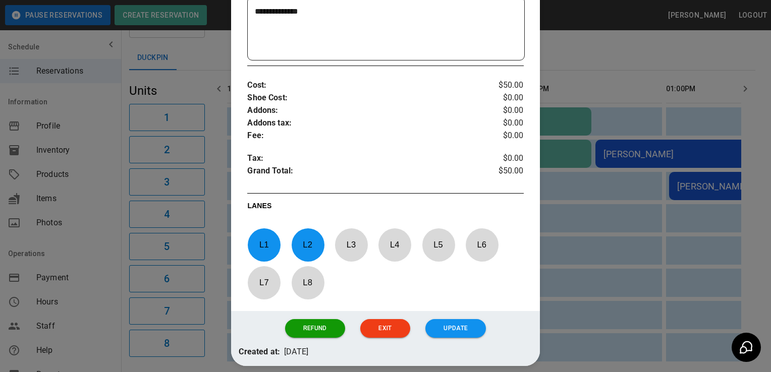
click at [617, 191] on div at bounding box center [385, 186] width 771 height 372
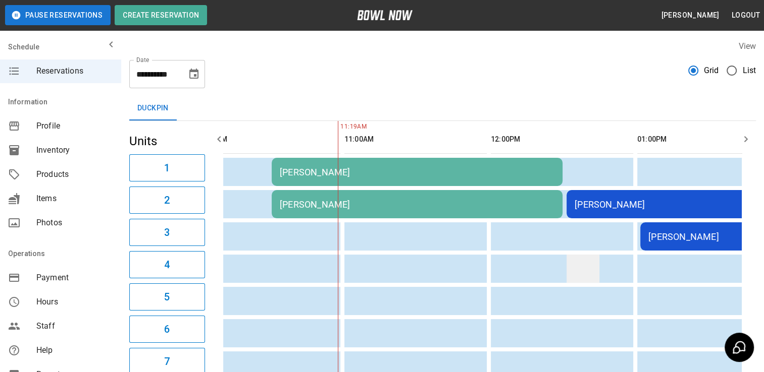
scroll to position [0, 30]
